Goal: Task Accomplishment & Management: Use online tool/utility

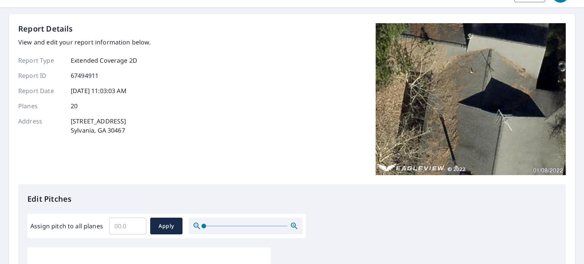
scroll to position [38, 0]
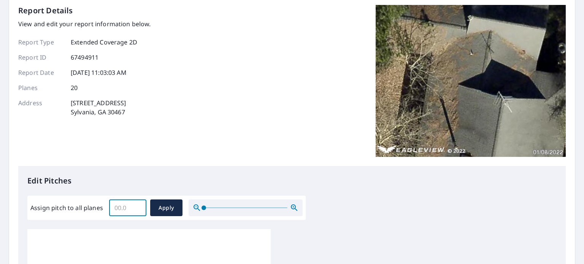
click at [114, 212] on input "Assign pitch to all planes" at bounding box center [127, 207] width 37 height 21
type input "4"
click at [156, 206] on span "Apply" at bounding box center [166, 208] width 20 height 10
type input "4"
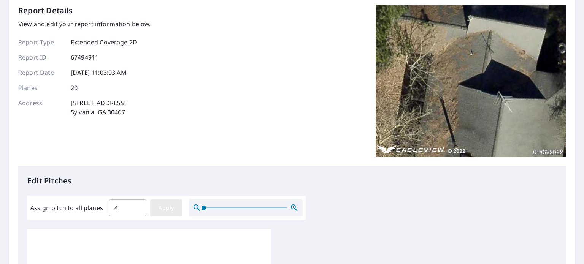
type input "4"
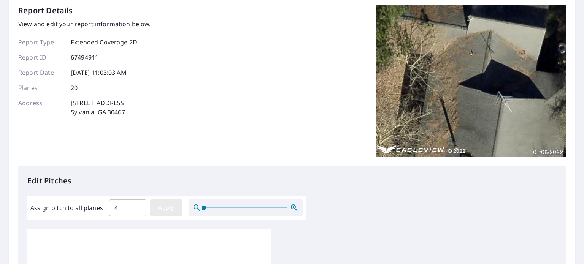
type input "4"
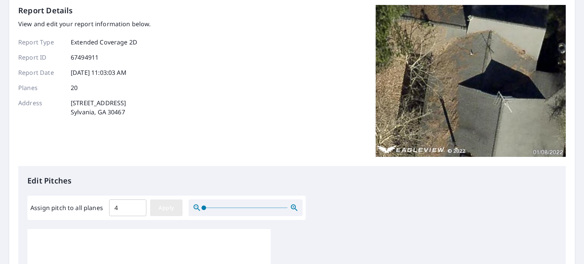
type input "4"
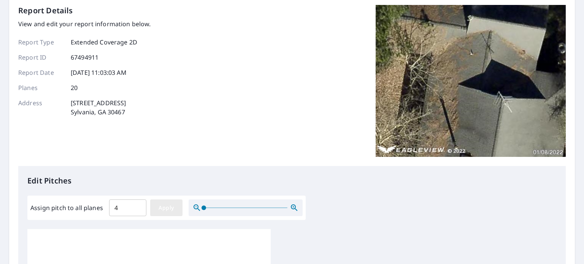
type input "4"
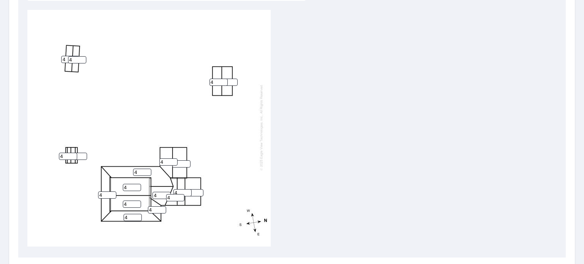
scroll to position [304, 0]
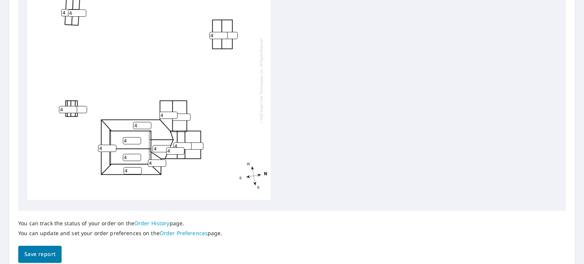
drag, startPoint x: 68, startPoint y: 103, endPoint x: 55, endPoint y: 102, distance: 13.7
click at [55, 102] on div "4 4 4 4 4 4 4 4 4 4 4 4 4 4 4 4 4 4 4 4" at bounding box center [148, 80] width 243 height 239
type input "0"
drag, startPoint x: 79, startPoint y: 105, endPoint x: 45, endPoint y: 103, distance: 34.6
click at [45, 103] on div "4 4 4 4 4 4 4 4 4 4 4 4 4 4 4 4 4 4 4 0" at bounding box center [148, 80] width 243 height 239
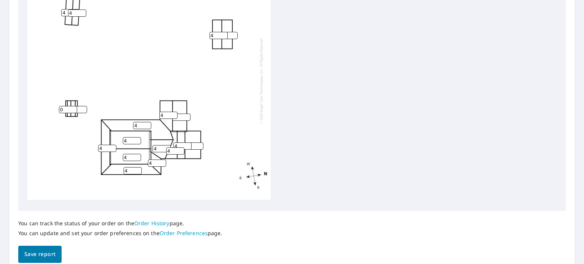
type input "0"
drag, startPoint x: 67, startPoint y: 8, endPoint x: 49, endPoint y: 8, distance: 18.2
click at [49, 8] on div "4 4 4 4 4 4 4 4 4 4 4 4 4 4 4 4 4 4 0 0" at bounding box center [148, 80] width 243 height 239
type input "0"
drag, startPoint x: 74, startPoint y: 10, endPoint x: 86, endPoint y: 16, distance: 13.9
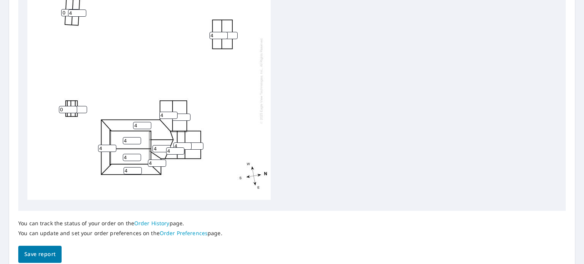
click at [56, 10] on div "4 4 4 4 4 4 4 4 4 4 4 4 4 0 4 4 4 4 0 0" at bounding box center [148, 80] width 243 height 239
type input "0"
drag, startPoint x: 215, startPoint y: 32, endPoint x: 209, endPoint y: 31, distance: 6.9
click at [209, 31] on div "4 4 4 4 4 4 4 4 4 4 4 4 4 0 0 4 4 4 0 0" at bounding box center [148, 80] width 243 height 239
type input "0"
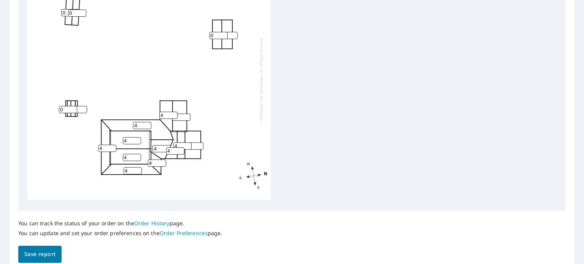
click at [233, 32] on input "3" at bounding box center [228, 35] width 18 height 7
click at [233, 32] on input "2" at bounding box center [228, 35] width 18 height 7
click at [233, 32] on input "1" at bounding box center [228, 35] width 18 height 7
click at [233, 32] on input "0" at bounding box center [228, 35] width 18 height 7
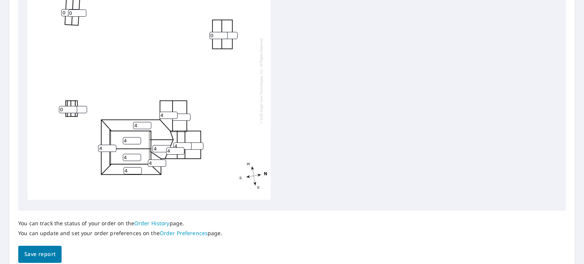
click at [247, 32] on div "4 4 4 4 4 4 4 4 4 0 0 4 4 0 0 4 4 4 0 0" at bounding box center [148, 80] width 243 height 239
click at [230, 32] on input "0" at bounding box center [228, 35] width 18 height 7
drag, startPoint x: 229, startPoint y: 36, endPoint x: 204, endPoint y: 36, distance: 25.1
click at [204, 36] on div "4 4 4 4 4 4 4 4 4 2 0 4 4 0 0 4 4 4 0 0" at bounding box center [148, 82] width 243 height 239
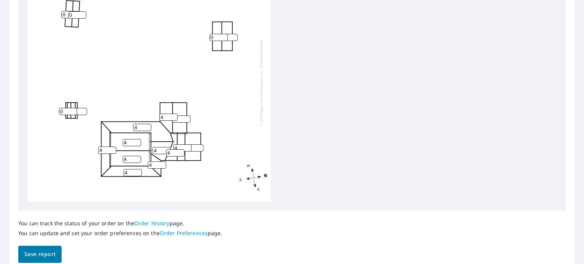
type input "0"
click at [81, 110] on input "1" at bounding box center [78, 111] width 18 height 7
click at [82, 109] on input "2" at bounding box center [78, 111] width 18 height 7
click at [81, 111] on input "3" at bounding box center [78, 111] width 18 height 7
click at [79, 111] on input "3" at bounding box center [78, 111] width 18 height 7
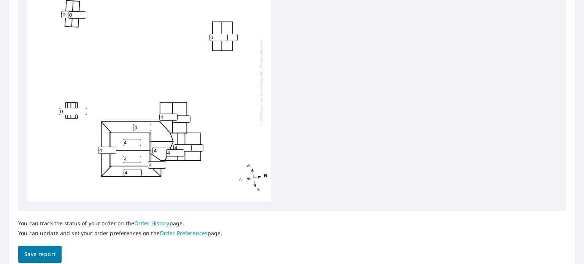
drag, startPoint x: 79, startPoint y: 111, endPoint x: 51, endPoint y: 112, distance: 27.8
click at [51, 112] on div "4 4 4 4 4 4 4 4 4 0 0 4 4 0 0 4 4 4 3 0" at bounding box center [148, 82] width 243 height 239
type input "0"
click at [113, 98] on div "4 4 4 4 4 4 4 4 4 0 0 4 4 0 0 4 4 4 0 0" at bounding box center [148, 82] width 243 height 239
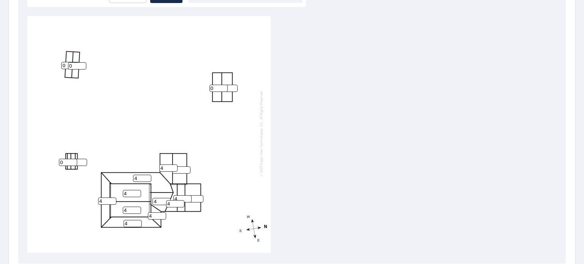
scroll to position [152, 0]
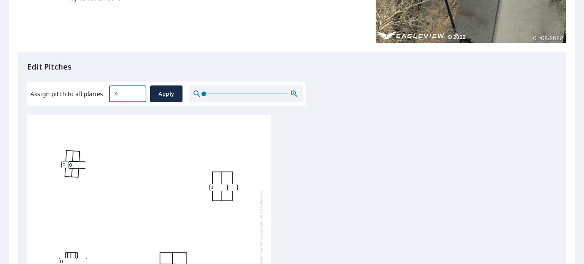
drag, startPoint x: 119, startPoint y: 92, endPoint x: 114, endPoint y: 93, distance: 5.0
click at [114, 93] on input "4" at bounding box center [127, 93] width 37 height 21
type input "0"
click at [172, 94] on span "Apply" at bounding box center [166, 94] width 20 height 10
type input "0"
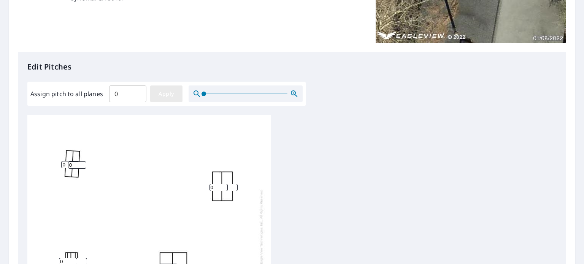
type input "0"
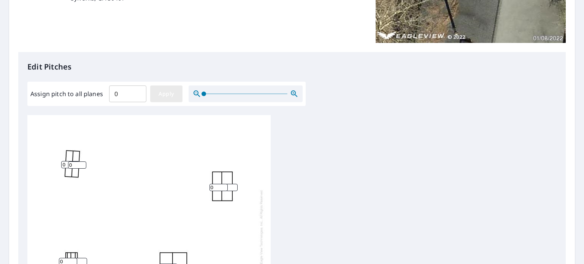
type input "0"
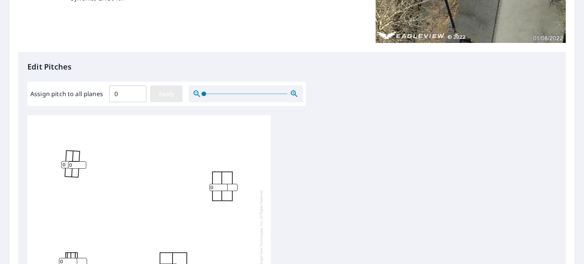
type input "0"
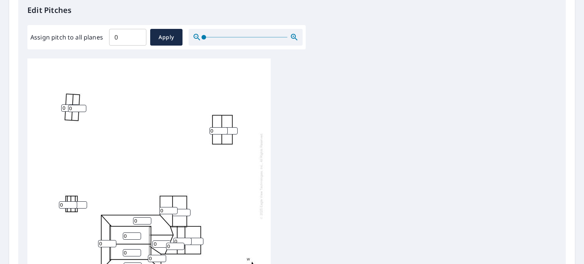
scroll to position [304, 0]
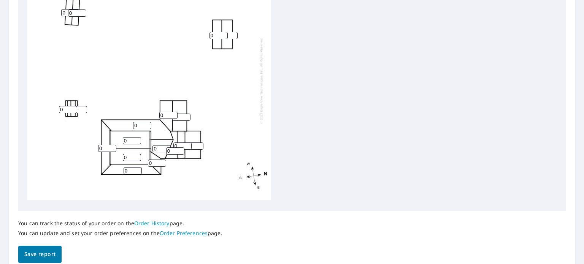
drag, startPoint x: 103, startPoint y: 141, endPoint x: 91, endPoint y: 140, distance: 11.8
click at [91, 140] on div "0 0 0 0 0 0 0 0 0 0 0 0 0 0 0 0 0 0 0 0" at bounding box center [148, 80] width 243 height 239
type input "4"
drag, startPoint x: 140, startPoint y: 120, endPoint x: 128, endPoint y: 120, distance: 12.2
click at [128, 120] on div "0 0 0 0 0 0 4 0 0 0 0 0 0 0 0 0 0 0 0 0" at bounding box center [148, 80] width 243 height 239
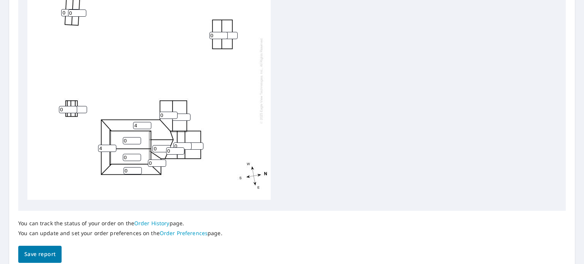
type input "4"
drag, startPoint x: 133, startPoint y: 167, endPoint x: 122, endPoint y: 167, distance: 11.0
click at [122, 167] on div "4 0 0 0 0 0 4 0 0 0 0 0 0 0 0 0 0 0 0 0" at bounding box center [148, 80] width 243 height 239
type input "4"
drag, startPoint x: 157, startPoint y: 156, endPoint x: 144, endPoint y: 157, distance: 12.5
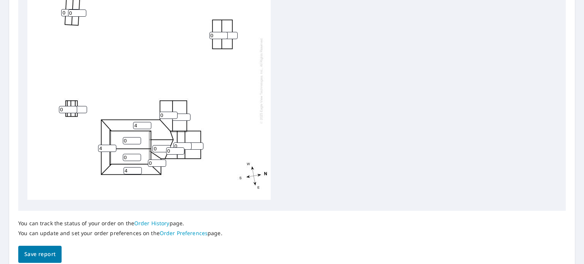
click at [144, 157] on div "4 0 0 4 0 0 4 0 0 0 0 0 0 0 0 0 0 0 0 0" at bounding box center [148, 80] width 243 height 239
type input "4"
drag, startPoint x: 158, startPoint y: 143, endPoint x: 143, endPoint y: 142, distance: 15.2
click at [143, 142] on div "4 0 0 4 0 0 4 0 0 0 0 0 0 0 0 4 0 0 0 0" at bounding box center [148, 80] width 243 height 239
type input "4"
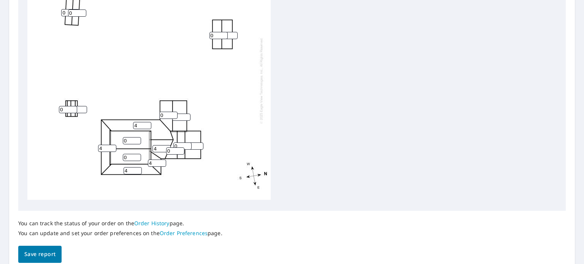
drag, startPoint x: 163, startPoint y: 110, endPoint x: 150, endPoint y: 110, distance: 12.5
click at [150, 110] on div "4 0 0 4 0 0 4 4 0 0 0 0 0 0 0 4 0 0 0 0" at bounding box center [148, 80] width 243 height 239
type input "4"
drag, startPoint x: 180, startPoint y: 115, endPoint x: 166, endPoint y: 114, distance: 14.1
click at [167, 114] on div "4 0 0 4 0 0 4 4 4 0 0 0 0 0 0 4 0 0 0 0" at bounding box center [148, 80] width 243 height 239
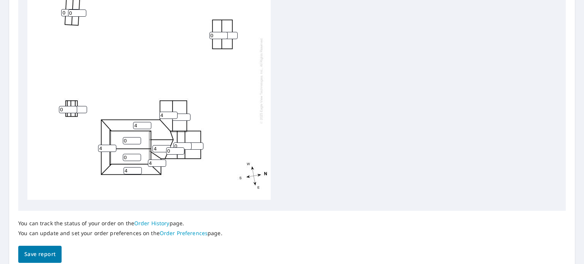
type input "4"
drag, startPoint x: 128, startPoint y: 133, endPoint x: 120, endPoint y: 135, distance: 8.4
click at [120, 134] on div "4 0 0 4 4 0 4 4 4 0 0 0 0 0 0 4 0 0 0 0" at bounding box center [148, 80] width 243 height 239
type input "7"
drag, startPoint x: 130, startPoint y: 150, endPoint x: 125, endPoint y: 150, distance: 5.7
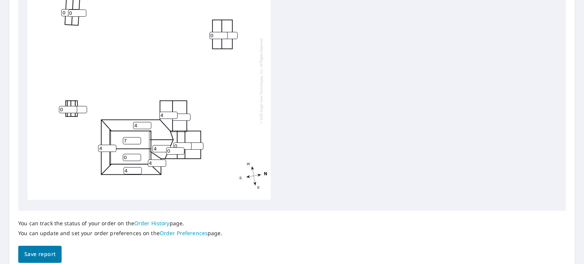
click at [125, 154] on input "0" at bounding box center [132, 157] width 18 height 7
type input "7"
drag, startPoint x: 170, startPoint y: 145, endPoint x: 159, endPoint y: 143, distance: 11.3
click at [159, 143] on div "4 7 7 4 4 0 4 4 4 0 0 0 0 0 0 4 0 0 0 0" at bounding box center [148, 80] width 243 height 239
type input "7"
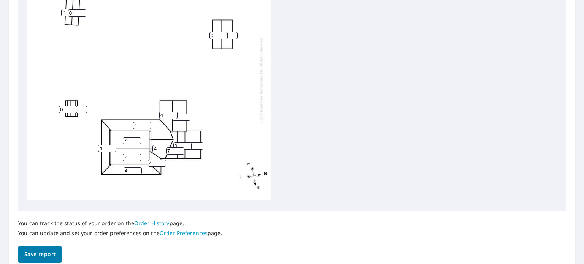
drag, startPoint x: 184, startPoint y: 139, endPoint x: 170, endPoint y: 139, distance: 13.7
click at [170, 139] on div "4 7 7 4 4 0 4 4 4 0 0 0 7 0 0 4 0 0 0 0" at bounding box center [148, 80] width 243 height 239
type input "7"
click at [194, 143] on input "0" at bounding box center [194, 146] width 18 height 7
drag, startPoint x: 195, startPoint y: 140, endPoint x: 177, endPoint y: 140, distance: 18.2
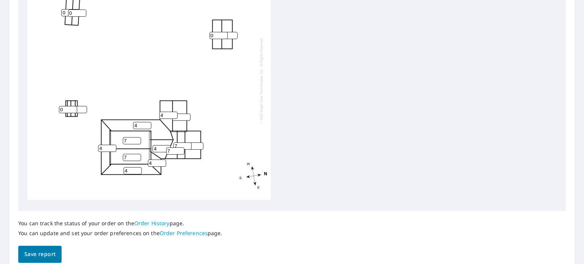
click at [177, 140] on div "4 7 7 4 4 0 4 4 4 0 0 7 7 0 0 4 0 0 0 0" at bounding box center [148, 80] width 243 height 239
type input "4"
click at [211, 141] on div "4 7 7 4 4 4 4 4 4 0 0 7 7 0 0 4 0 0 0 0" at bounding box center [148, 80] width 243 height 239
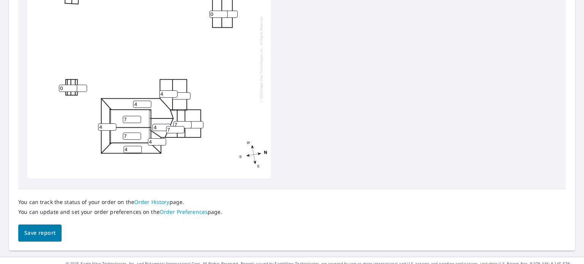
scroll to position [337, 0]
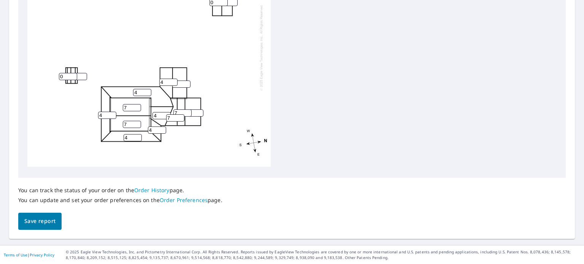
click at [43, 214] on button "Save report" at bounding box center [39, 221] width 43 height 17
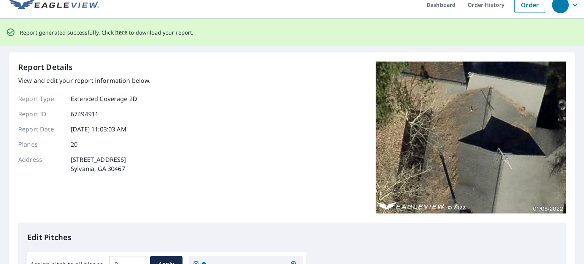
scroll to position [0, 0]
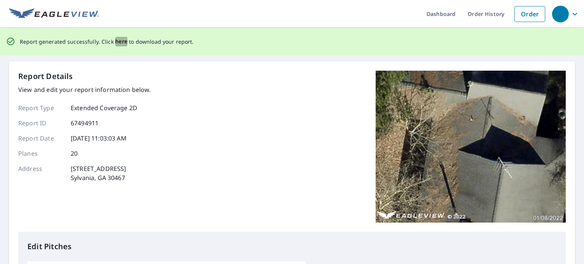
click at [117, 43] on span "here" at bounding box center [121, 42] width 13 height 10
